Goal: Task Accomplishment & Management: Complete application form

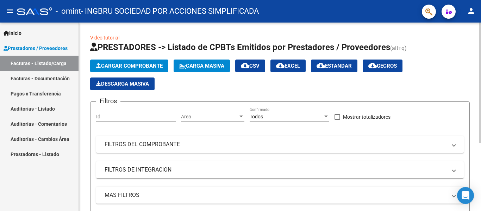
drag, startPoint x: 0, startPoint y: 0, endPoint x: 134, endPoint y: 63, distance: 148.0
click at [134, 63] on span "Cargar Comprobante" at bounding box center [129, 66] width 67 height 6
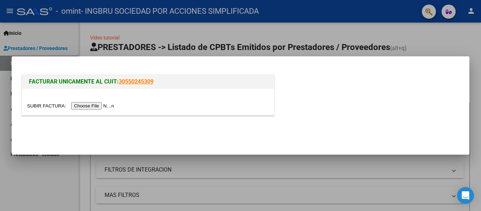
click at [112, 107] on input "file" at bounding box center [71, 105] width 89 height 7
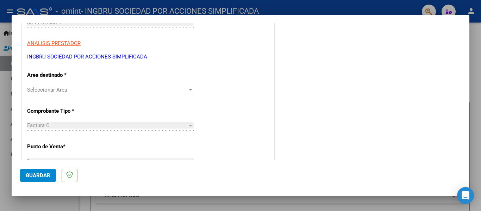
scroll to position [141, 0]
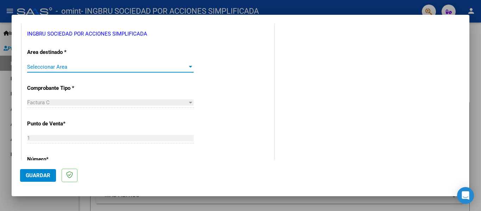
click at [184, 66] on span "Seleccionar Area" at bounding box center [107, 67] width 160 height 6
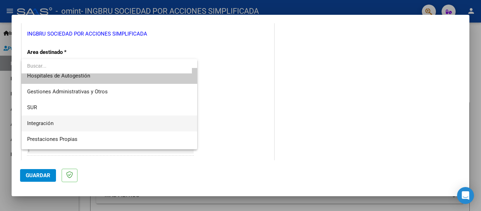
scroll to position [0, 0]
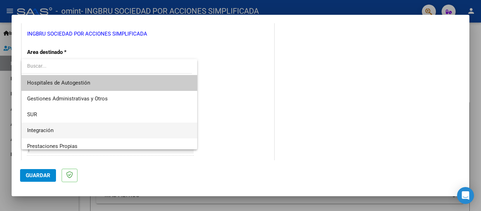
click at [67, 131] on span "Integración" at bounding box center [109, 131] width 164 height 16
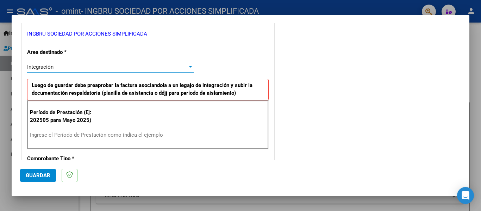
click at [78, 134] on input "Ingrese el Período de Prestación como indica el ejemplo" at bounding box center [111, 135] width 163 height 6
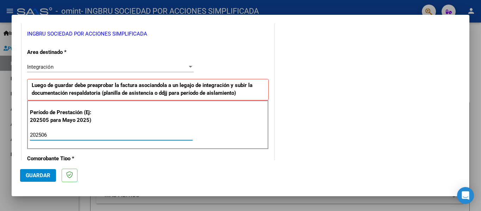
type input "202506"
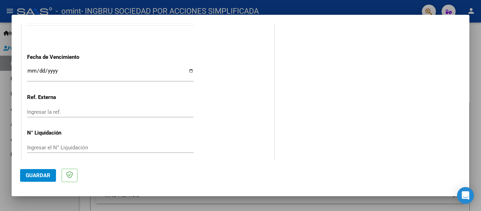
scroll to position [483, 0]
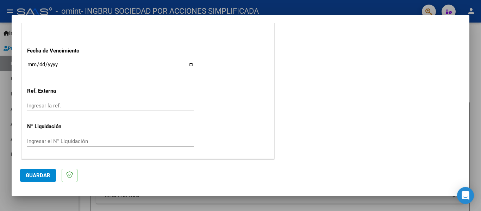
click at [37, 63] on input "Ingresar la fecha" at bounding box center [110, 67] width 167 height 11
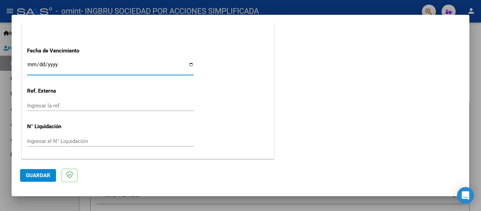
click at [190, 63] on input "Ingresar la fecha" at bounding box center [110, 67] width 167 height 11
type input "[DATE]"
click at [47, 177] on span "Guardar" at bounding box center [38, 175] width 25 height 6
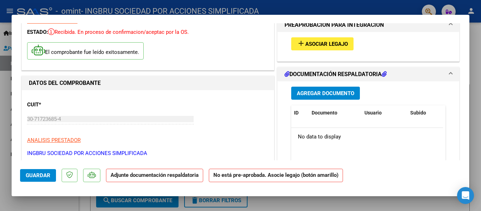
scroll to position [35, 0]
click at [341, 92] on span "Agregar Documento" at bounding box center [325, 93] width 57 height 6
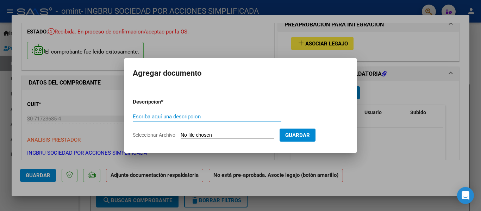
click at [196, 132] on input "Seleccionar Archivo" at bounding box center [227, 135] width 93 height 7
type input "C:\fakepath\junio [PERSON_NAME].pdf"
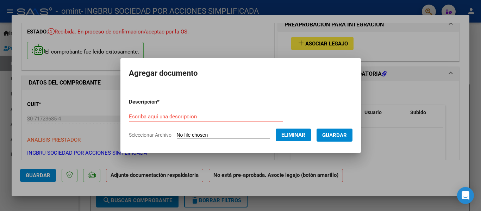
click at [190, 118] on input "Escriba aquí una descripcion" at bounding box center [206, 116] width 154 height 6
type input "[PERSON_NAME] TERAPIA"
click at [338, 132] on span "Guardar" at bounding box center [334, 135] width 25 height 6
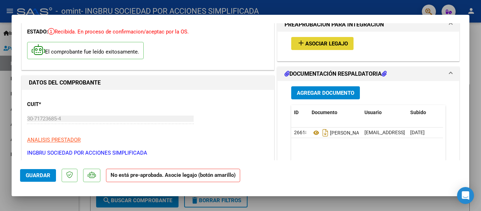
click at [319, 39] on button "add Asociar Legajo" at bounding box center [322, 43] width 62 height 13
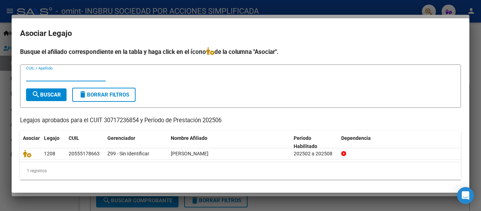
click at [76, 75] on input "CUIL / Apellido" at bounding box center [66, 76] width 80 height 6
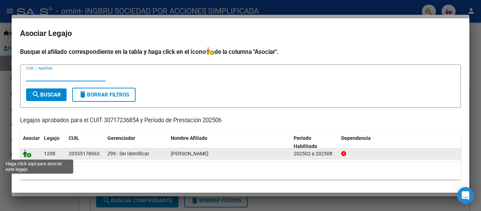
click at [30, 155] on icon at bounding box center [27, 154] width 8 height 8
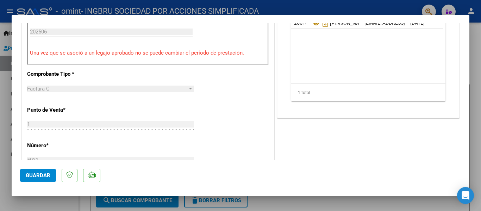
scroll to position [246, 0]
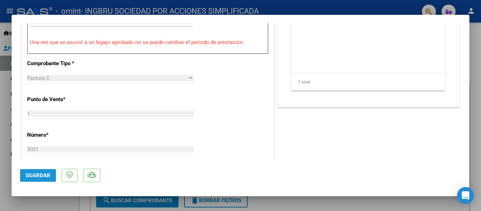
click at [44, 179] on button "Guardar" at bounding box center [38, 175] width 36 height 13
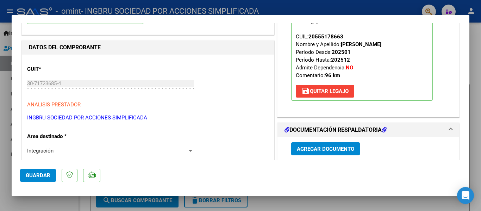
scroll to position [0, 0]
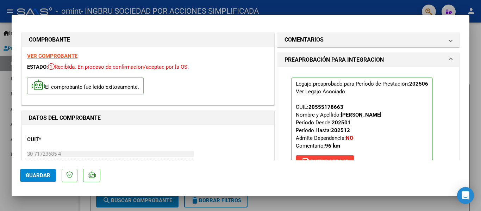
click at [142, 7] on div at bounding box center [240, 105] width 481 height 211
type input "$ 0,00"
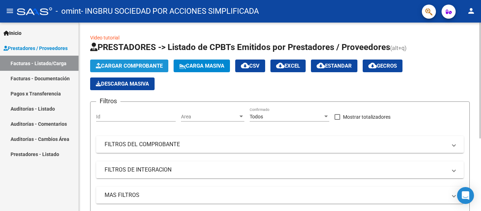
click at [151, 64] on span "Cargar Comprobante" at bounding box center [129, 66] width 67 height 6
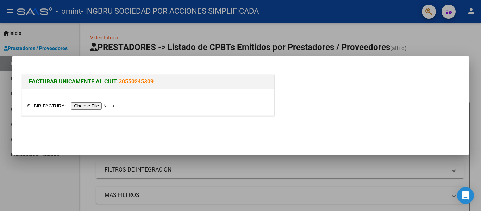
click at [101, 105] on input "file" at bounding box center [71, 105] width 89 height 7
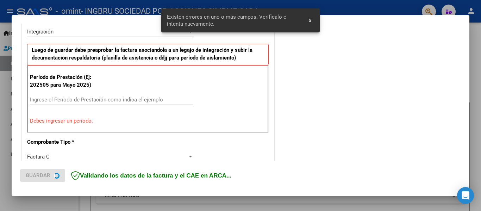
scroll to position [177, 0]
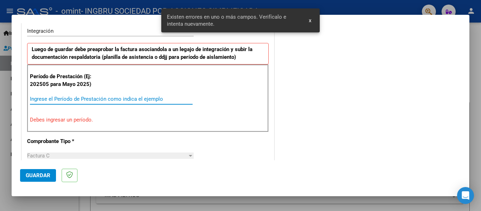
click at [113, 96] on input "Ingrese el Período de Prestación como indica el ejemplo" at bounding box center [111, 99] width 163 height 6
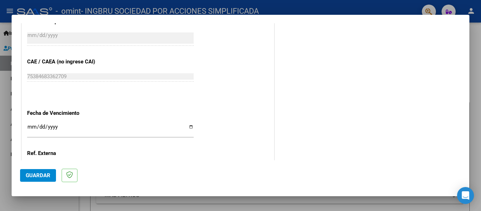
scroll to position [423, 0]
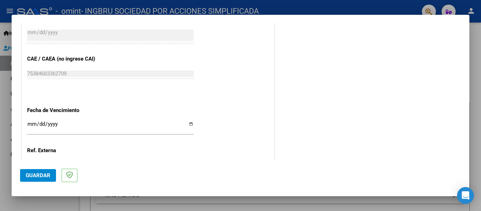
type input "202507"
click at [188, 123] on input "Ingresar la fecha" at bounding box center [110, 126] width 167 height 11
type input "[DATE]"
click at [41, 174] on span "Guardar" at bounding box center [38, 175] width 25 height 6
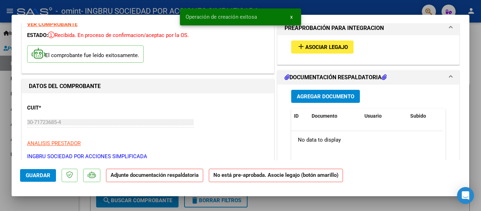
scroll to position [70, 0]
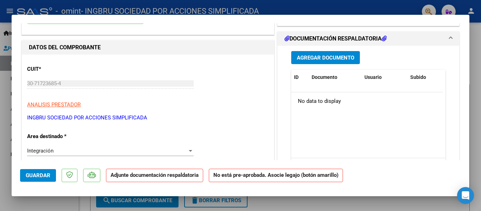
click at [319, 56] on span "Agregar Documento" at bounding box center [325, 58] width 57 height 6
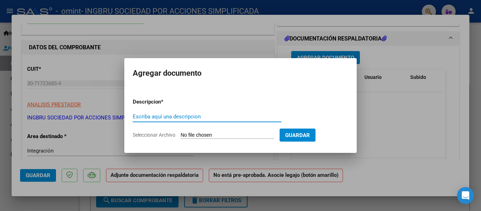
click at [156, 134] on span "Seleccionar Archivo" at bounding box center [154, 135] width 43 height 6
click at [181, 134] on input "Seleccionar Archivo" at bounding box center [227, 135] width 93 height 7
type input "C:\fakepath\[PERSON_NAME].pdf"
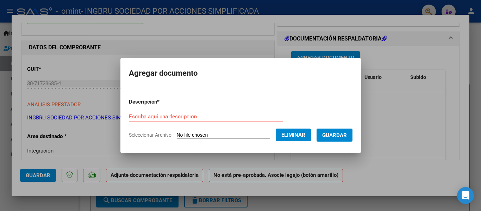
click at [177, 117] on input "Escriba aquí una descripcion" at bounding box center [206, 116] width 154 height 6
type input "[PERSON_NAME] TERAPIA"
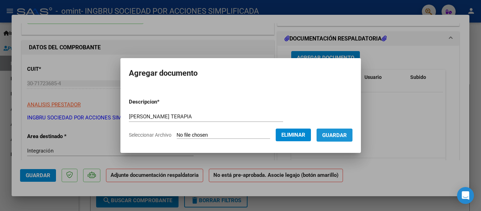
click at [347, 137] on span "Guardar" at bounding box center [334, 135] width 25 height 6
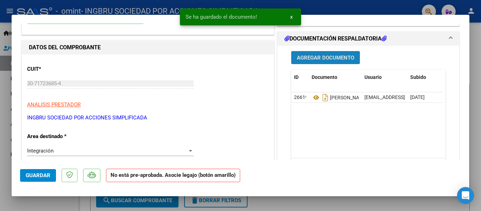
click at [309, 58] on span "Agregar Documento" at bounding box center [325, 58] width 57 height 6
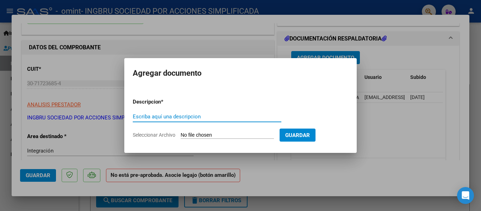
click at [375, 119] on div at bounding box center [240, 105] width 481 height 211
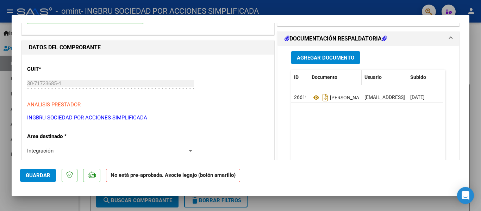
scroll to position [0, 0]
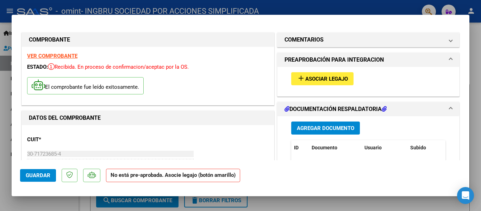
click at [307, 77] on span "Asociar Legajo" at bounding box center [326, 79] width 43 height 6
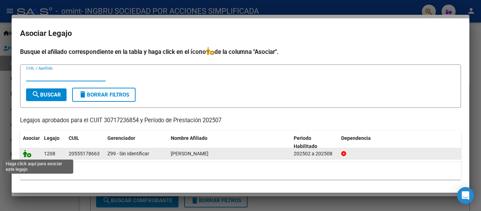
click at [29, 155] on icon at bounding box center [27, 154] width 8 height 8
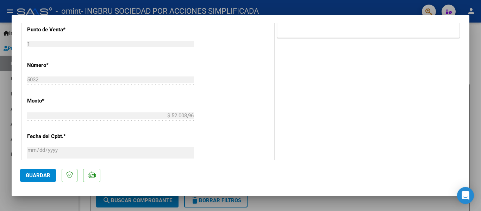
scroll to position [317, 0]
click at [40, 174] on span "Guardar" at bounding box center [38, 175] width 25 height 6
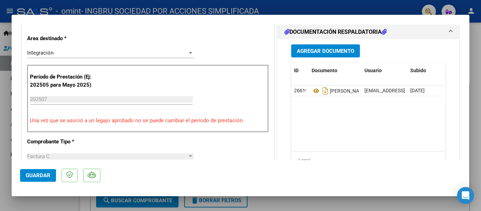
scroll to position [176, 0]
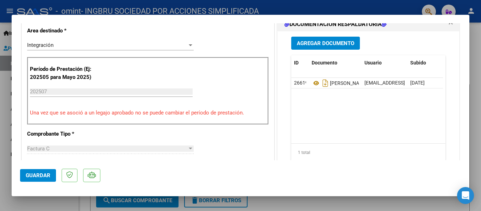
click at [64, 91] on input "202507" at bounding box center [111, 91] width 163 height 6
click at [66, 90] on input "202507" at bounding box center [111, 91] width 163 height 6
click at [38, 178] on span "Guardar" at bounding box center [38, 175] width 25 height 6
click at [329, 2] on div at bounding box center [240, 105] width 481 height 211
type input "$ 0,00"
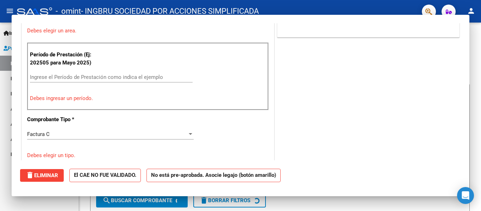
scroll to position [146, 0]
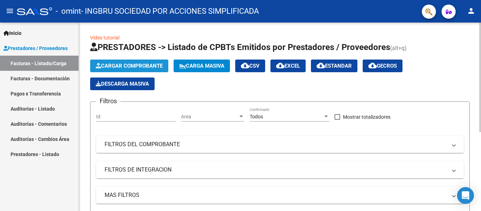
click at [132, 63] on span "Cargar Comprobante" at bounding box center [129, 66] width 67 height 6
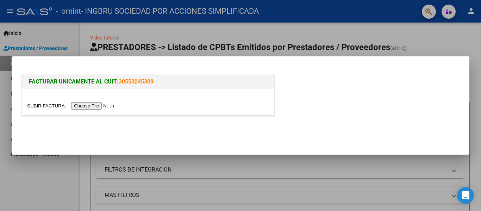
click at [87, 104] on input "file" at bounding box center [71, 105] width 89 height 7
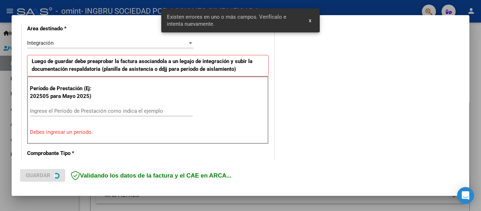
scroll to position [177, 0]
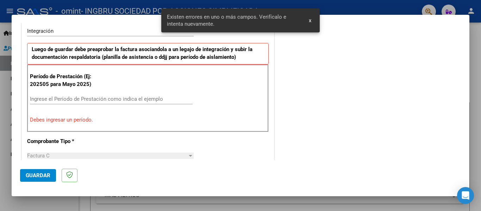
click at [114, 99] on input "Ingrese el Período de Prestación como indica el ejemplo" at bounding box center [111, 99] width 163 height 6
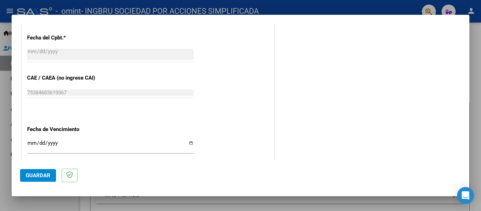
scroll to position [423, 0]
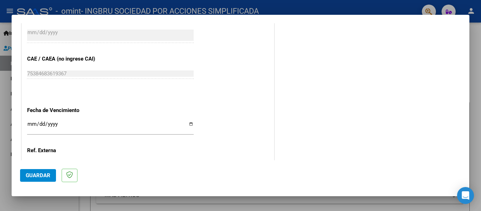
type input "202508"
click at [189, 125] on input "Ingresar la fecha" at bounding box center [110, 126] width 167 height 11
type input "[DATE]"
click at [38, 174] on span "Guardar" at bounding box center [38, 175] width 25 height 6
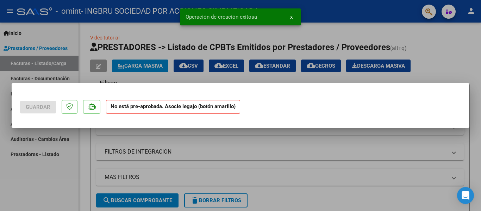
scroll to position [0, 0]
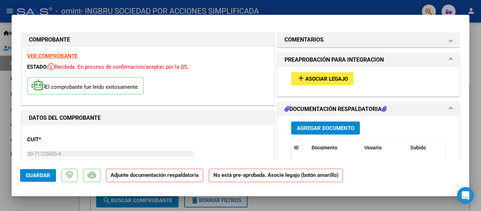
click at [332, 128] on span "Agregar Documento" at bounding box center [325, 128] width 57 height 6
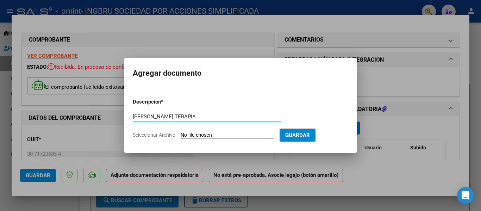
type input "[PERSON_NAME] TERAPIA"
click at [200, 133] on input "Seleccionar Archivo" at bounding box center [227, 135] width 93 height 7
type input "C:\fakepath\[PERSON_NAME].pdf"
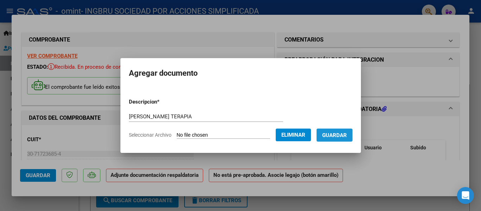
click at [337, 136] on span "Guardar" at bounding box center [334, 135] width 25 height 6
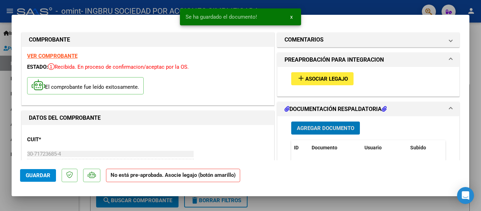
click at [306, 78] on span "Asociar Legajo" at bounding box center [326, 79] width 43 height 6
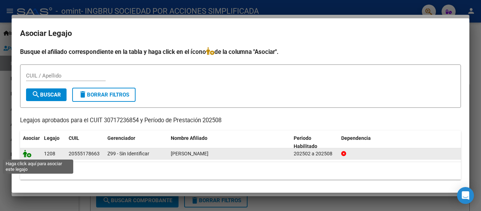
click at [30, 155] on icon at bounding box center [27, 154] width 8 height 8
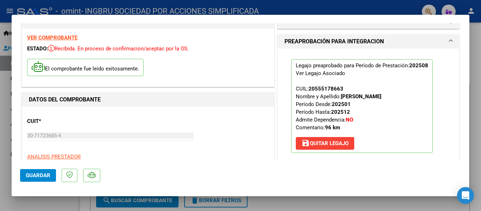
scroll to position [35, 0]
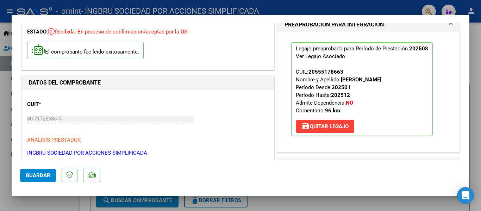
click at [30, 176] on span "Guardar" at bounding box center [38, 175] width 25 height 6
click at [45, 174] on span "Guardar" at bounding box center [38, 175] width 25 height 6
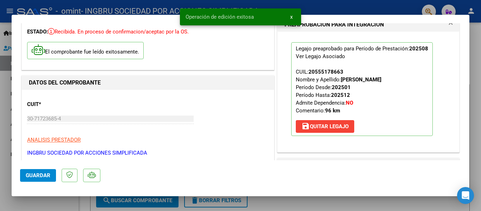
click at [392, 6] on div at bounding box center [240, 105] width 481 height 211
type input "$ 0,00"
